Goal: Book appointment/travel/reservation

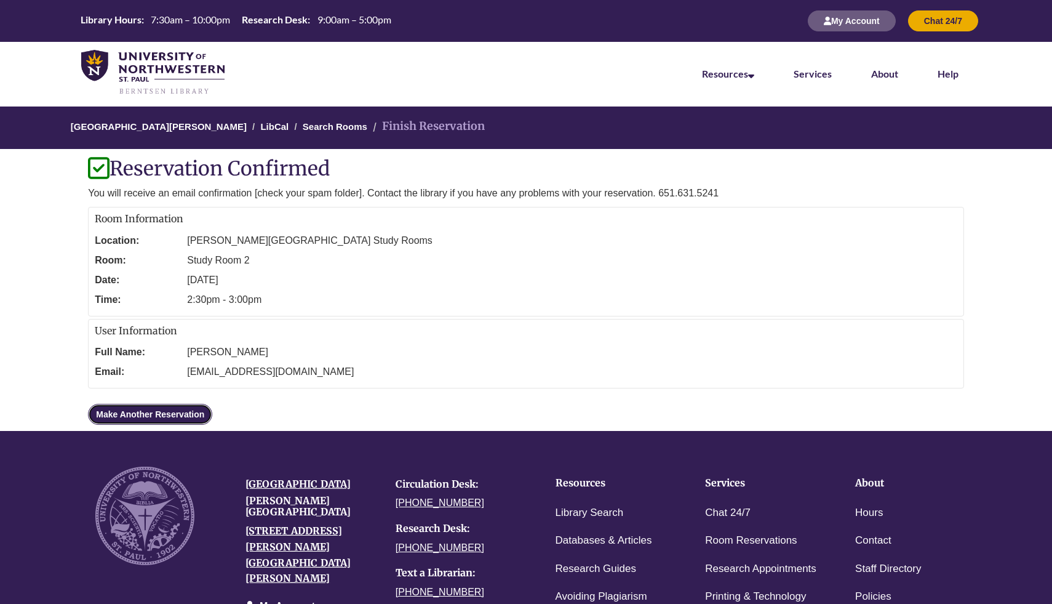
click at [133, 405] on link "Make Another Reservation" at bounding box center [150, 414] width 124 height 21
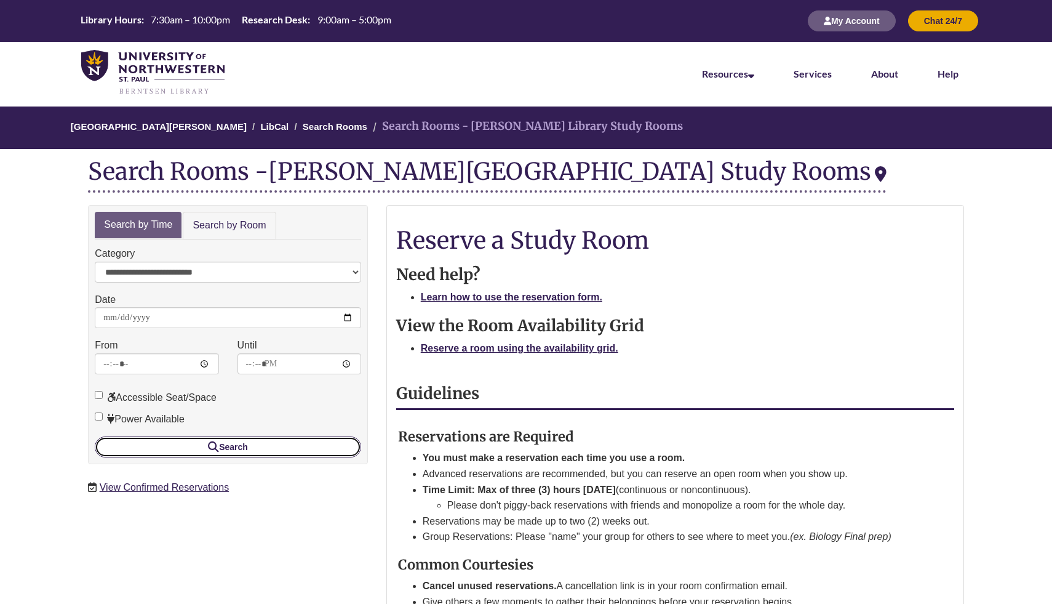
click at [226, 450] on button "Search" at bounding box center [228, 446] width 266 height 21
